Goal: Answer question/provide support: Share knowledge or assist other users

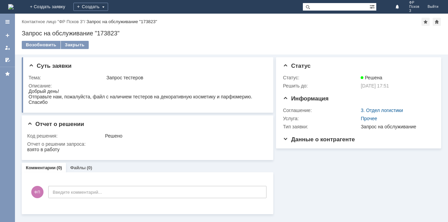
drag, startPoint x: 8, startPoint y: 48, endPoint x: 13, endPoint y: 48, distance: 4.4
click at [9, 48] on div at bounding box center [7, 47] width 5 height 5
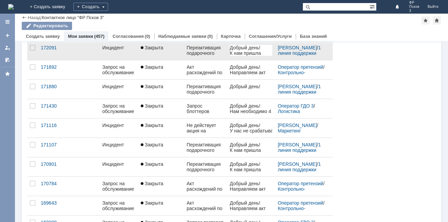
scroll to position [102, 0]
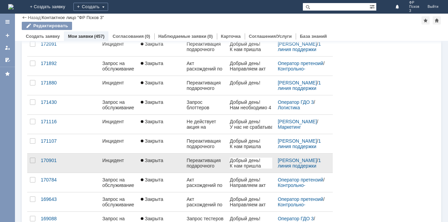
click at [208, 164] on div "Переактивация подарочного сертификата" at bounding box center [206, 162] width 38 height 11
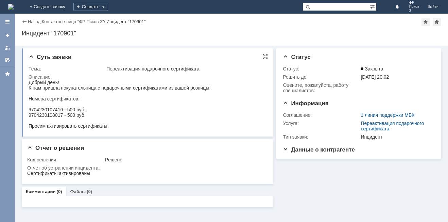
drag, startPoint x: 146, startPoint y: 208, endPoint x: 34, endPoint y: 86, distance: 165.7
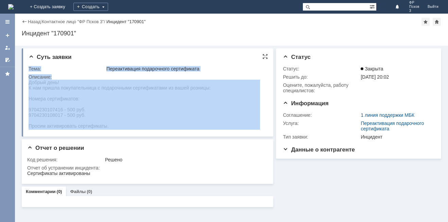
drag, startPoint x: 56, startPoint y: 162, endPoint x: 97, endPoint y: 125, distance: 55.5
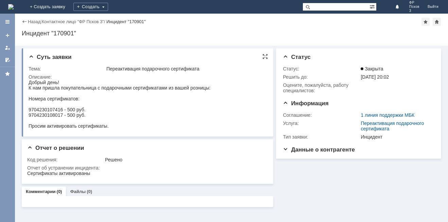
click at [113, 124] on div "Просим активировать сертификаты." at bounding box center [120, 125] width 182 height 5
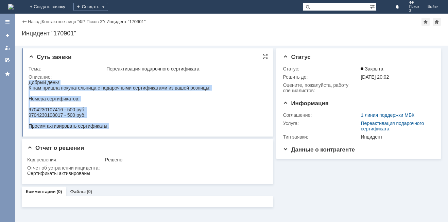
drag, startPoint x: 109, startPoint y: 127, endPoint x: 30, endPoint y: 83, distance: 91.3
click at [30, 83] on body "Добрый день! К нам пришла покупательница с подарочными сертификатами из вашей р…" at bounding box center [120, 104] width 182 height 49
copy body "Добрый день! К нам пришла покупательница с подарочными сертификатами из вашей р…"
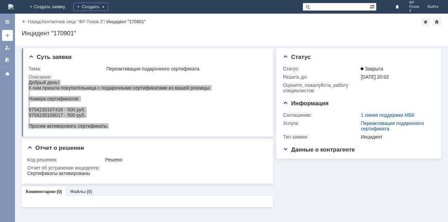
click at [7, 38] on link at bounding box center [7, 35] width 11 height 11
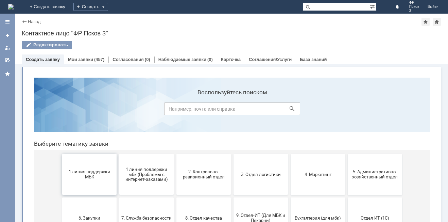
click at [83, 173] on span "1 линия поддержки МБК" at bounding box center [89, 174] width 50 height 10
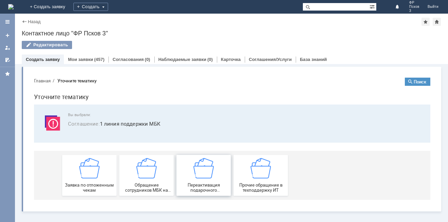
click at [214, 175] on div "Переактивация подарочного сертификата" at bounding box center [203, 175] width 50 height 35
click at [5, 46] on div at bounding box center [7, 47] width 5 height 5
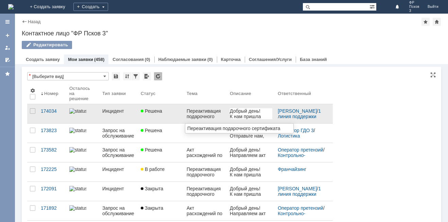
click at [185, 114] on link "Переактивация подарочного сертификата" at bounding box center [205, 113] width 43 height 19
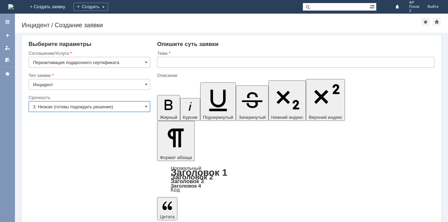
click at [46, 105] on input "3. Низкая (готовы подождать решение)" at bounding box center [90, 106] width 122 height 11
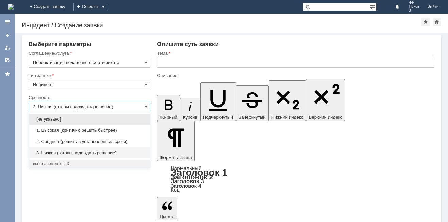
click at [62, 131] on span "1. Высокая (критично решить быстрее)" at bounding box center [89, 129] width 113 height 5
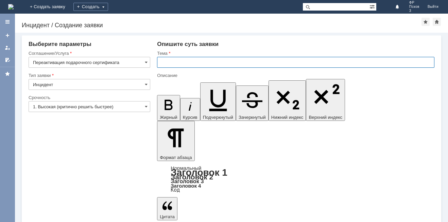
click at [188, 64] on input "text" at bounding box center [295, 62] width 277 height 11
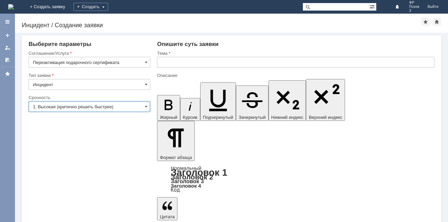
click at [144, 108] on input "1. Высокая (критично решить быстрее)" at bounding box center [90, 106] width 122 height 11
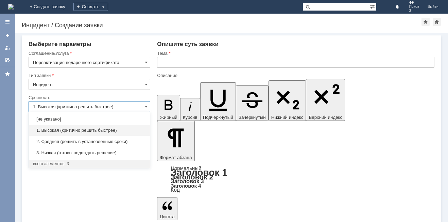
click at [183, 62] on input "text" at bounding box center [295, 62] width 277 height 11
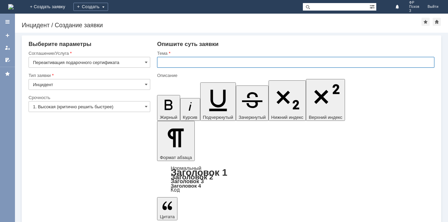
type input "1. Высокая (критично решить быстрее)"
type input "Переактивация подарочного сертификата"
